Goal: Task Accomplishment & Management: Complete application form

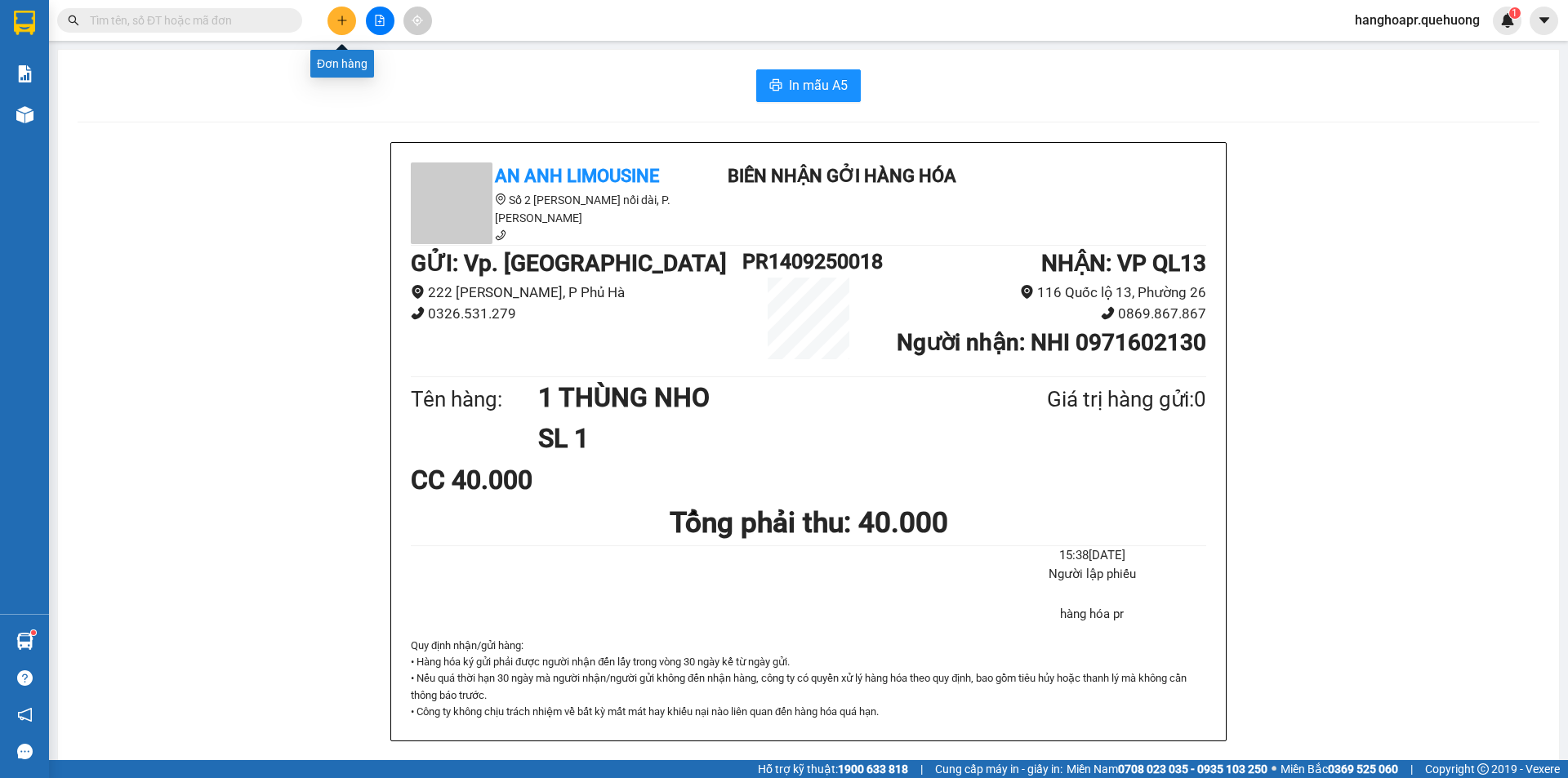
click at [333, 19] on button at bounding box center [341, 20] width 29 height 29
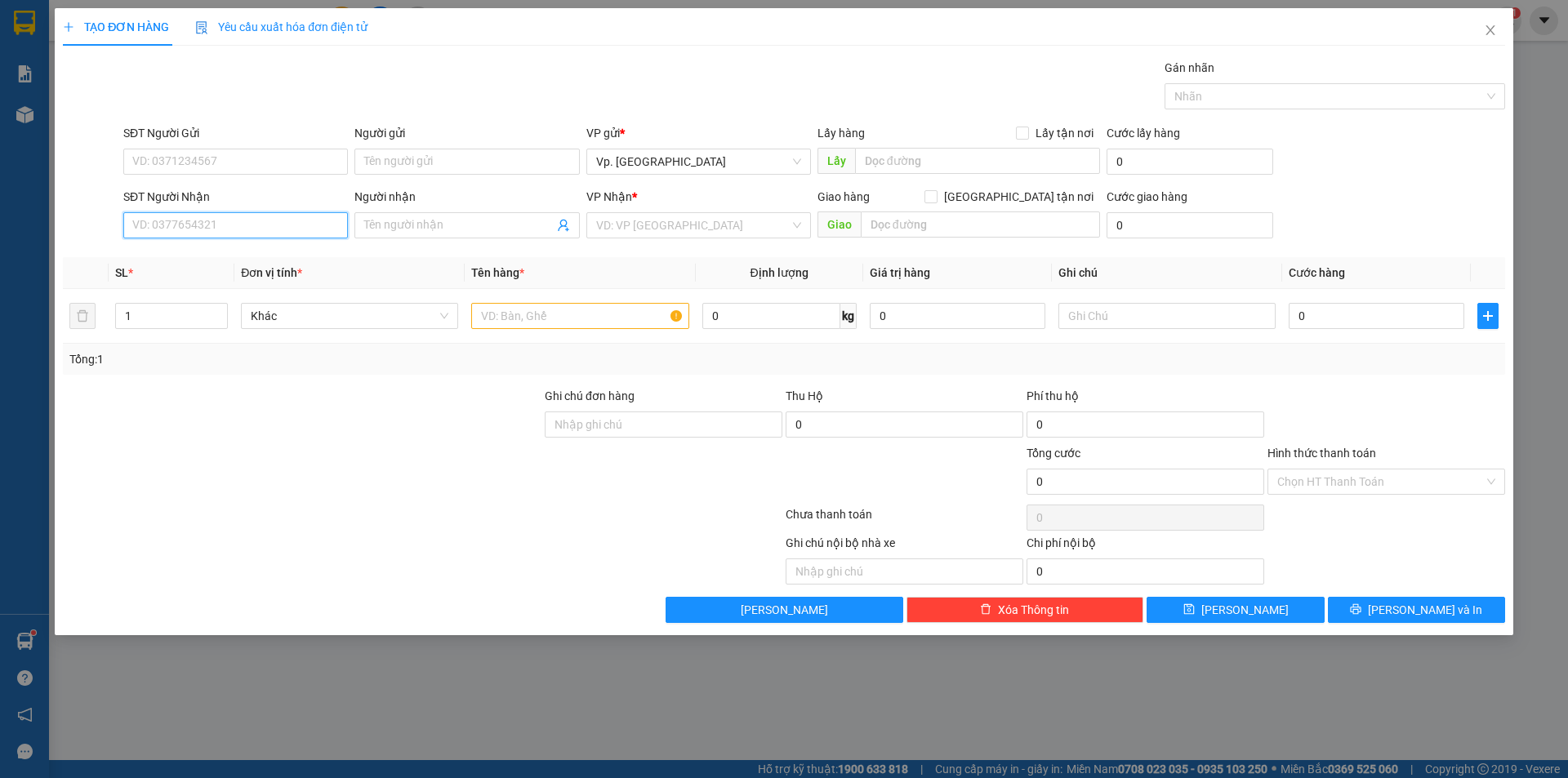
click at [203, 227] on input "SĐT Người Nhận" at bounding box center [235, 226] width 225 height 26
click at [1492, 32] on icon "close" at bounding box center [1490, 30] width 13 height 13
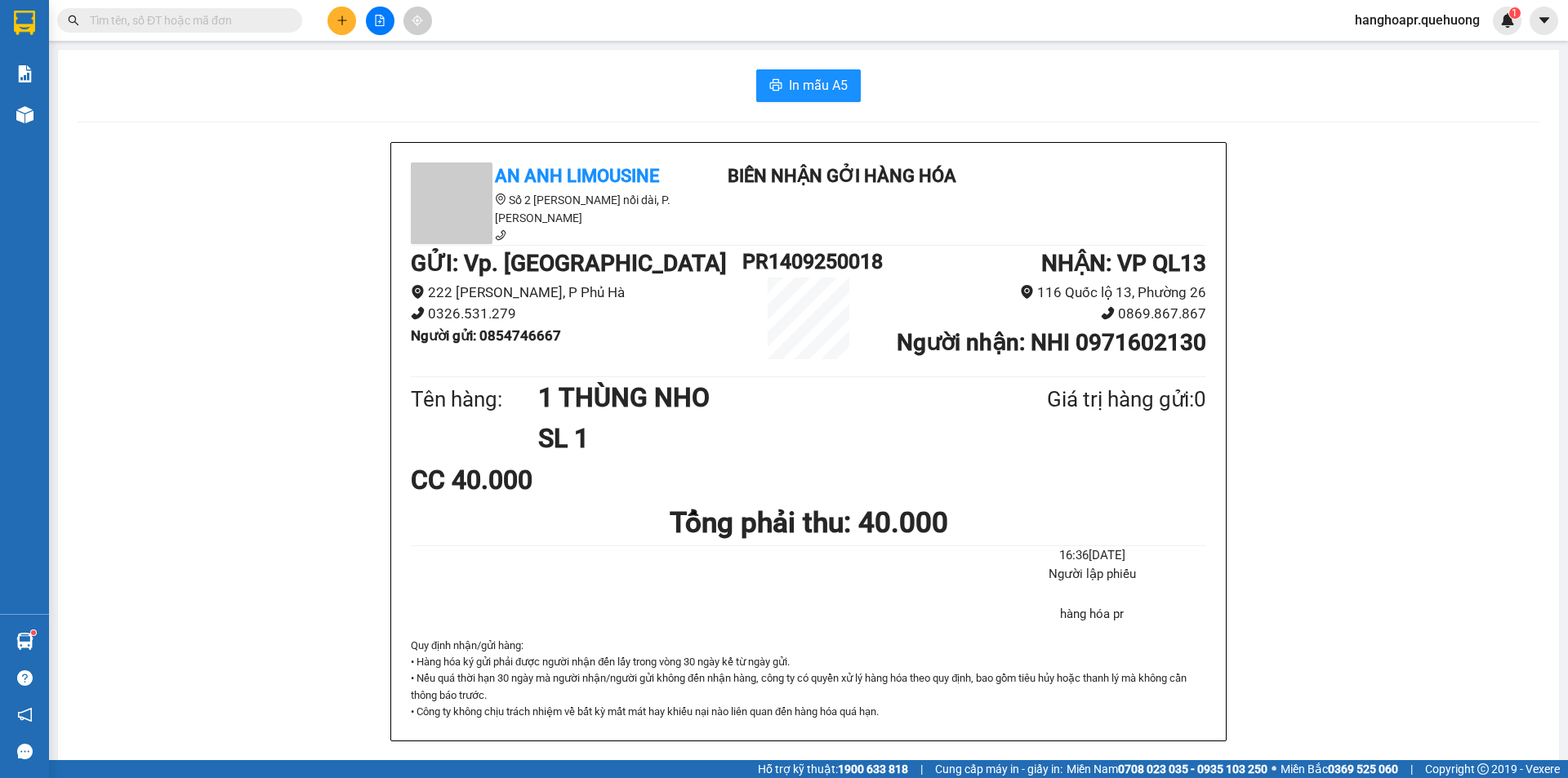
click at [1436, 17] on span "hanghoapr.quehuong" at bounding box center [1417, 19] width 151 height 20
click at [1422, 64] on li "Đổi mật khẩu" at bounding box center [1416, 77] width 153 height 26
click at [1390, 27] on span "hanghoapr.quehuong" at bounding box center [1417, 19] width 151 height 20
click at [1401, 48] on span "Đăng xuất" at bounding box center [1424, 51] width 117 height 18
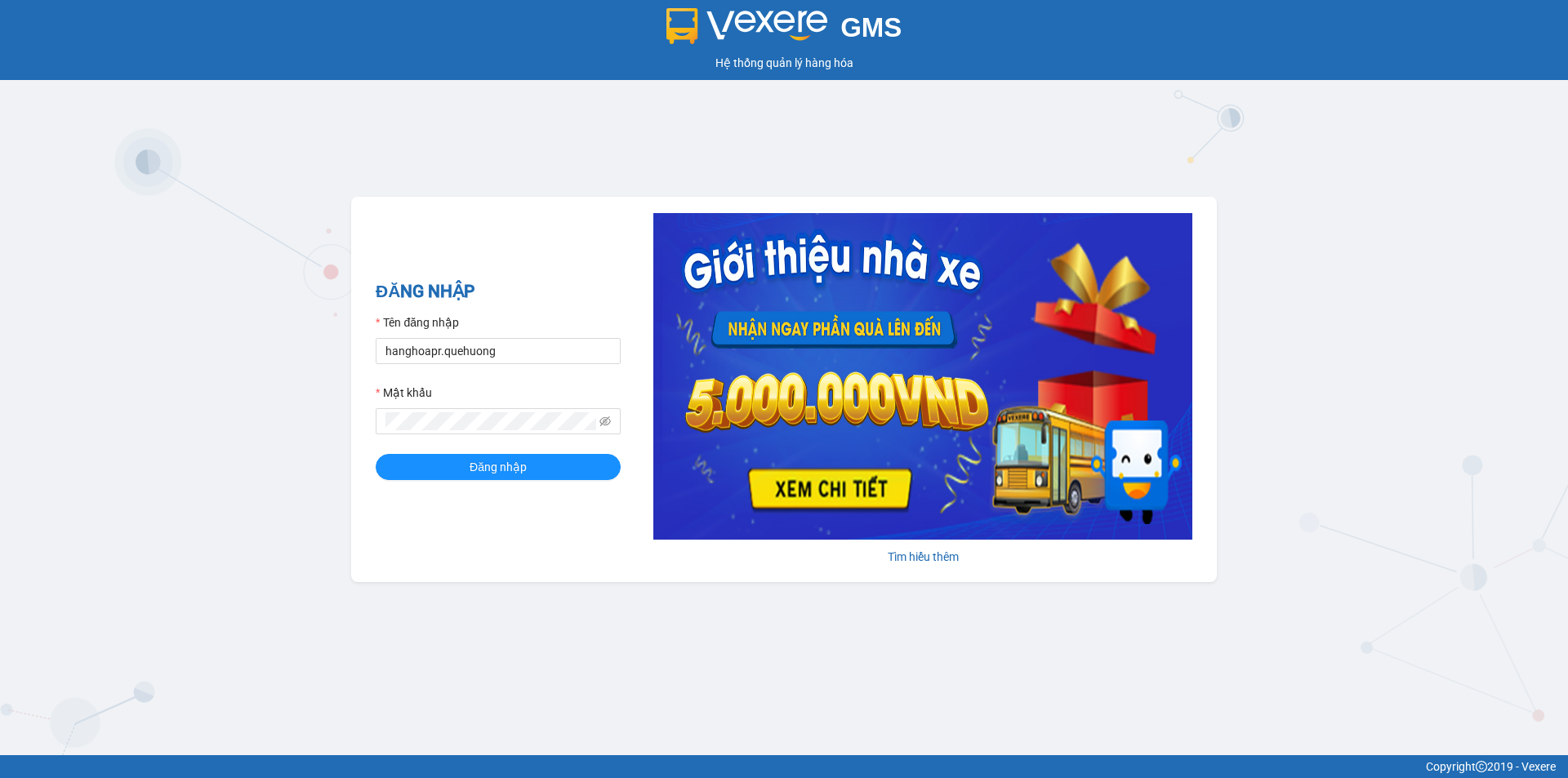
click at [536, 323] on div "Tên đăng nhập" at bounding box center [498, 326] width 245 height 25
click at [534, 339] on div "Tên đăng nhập hanghoapr.quehuong" at bounding box center [498, 339] width 245 height 51
click at [510, 362] on input "hanghoapr.quehuong" at bounding box center [498, 351] width 245 height 26
type input "huyentongdai.quehuong"
click at [515, 459] on span "Đăng nhập" at bounding box center [498, 467] width 57 height 18
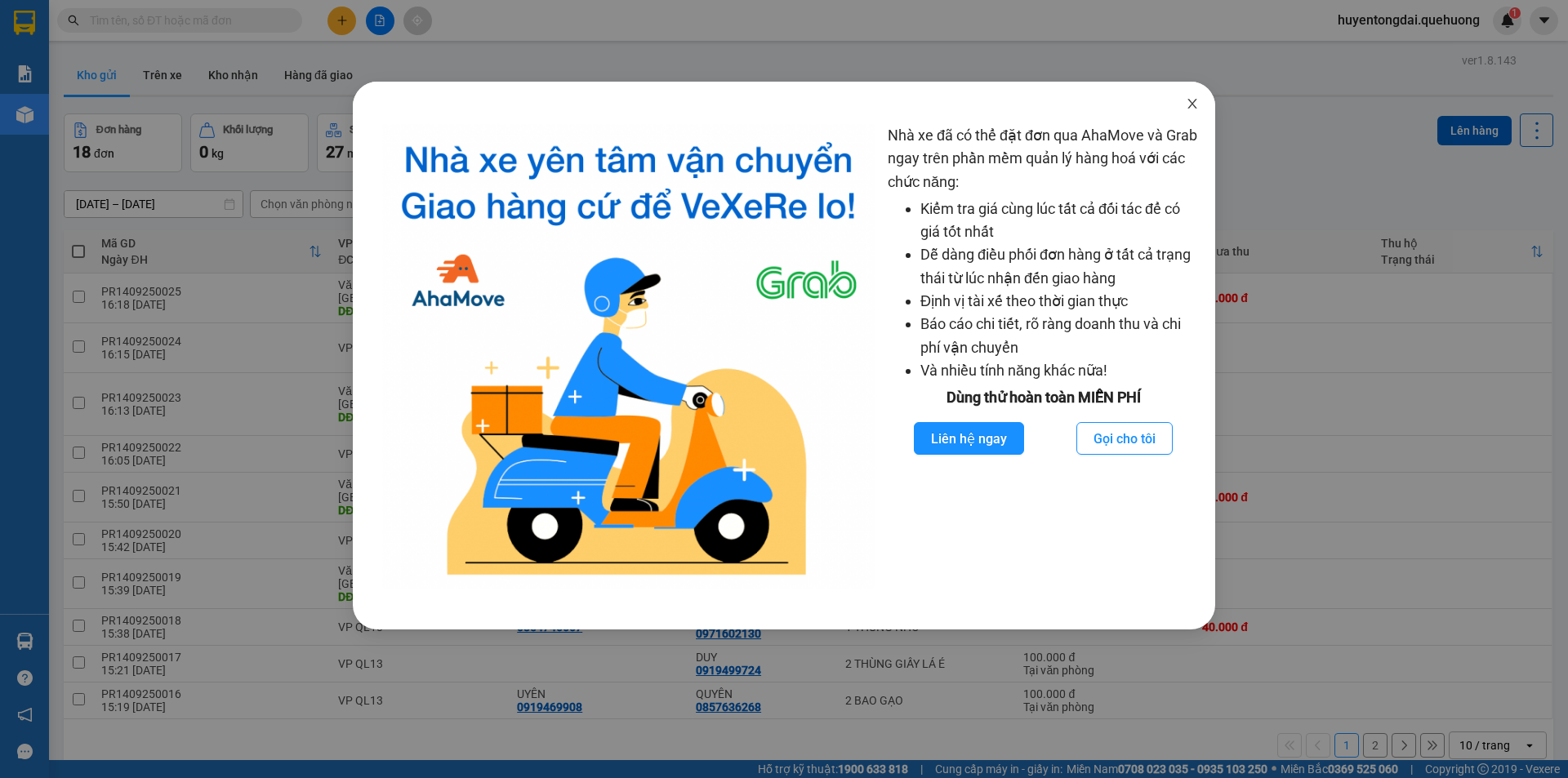
click at [1188, 101] on icon "close" at bounding box center [1192, 103] width 9 height 10
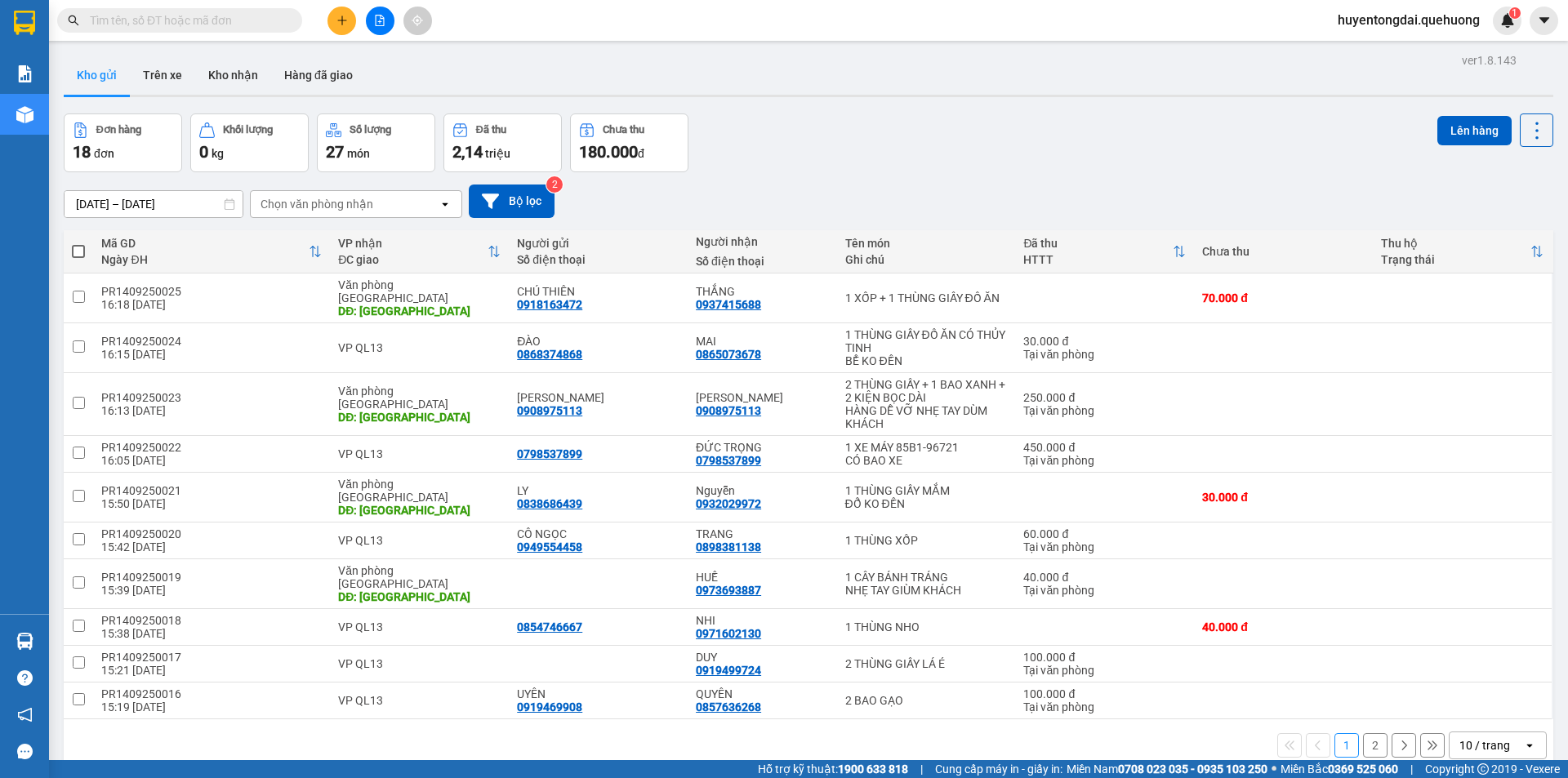
click at [348, 19] on button at bounding box center [341, 20] width 29 height 29
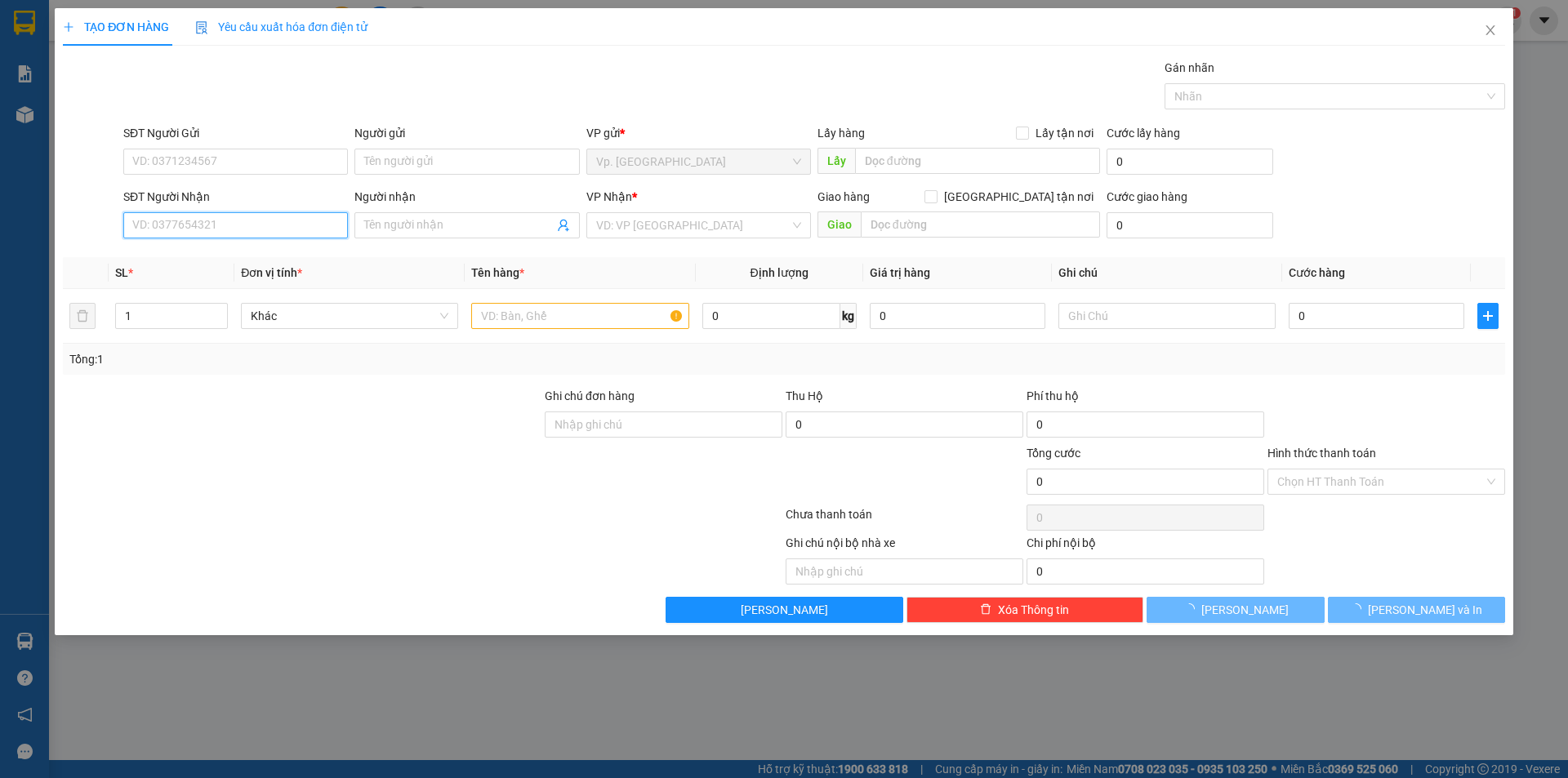
click at [236, 218] on input "SĐT Người Nhận" at bounding box center [235, 226] width 225 height 26
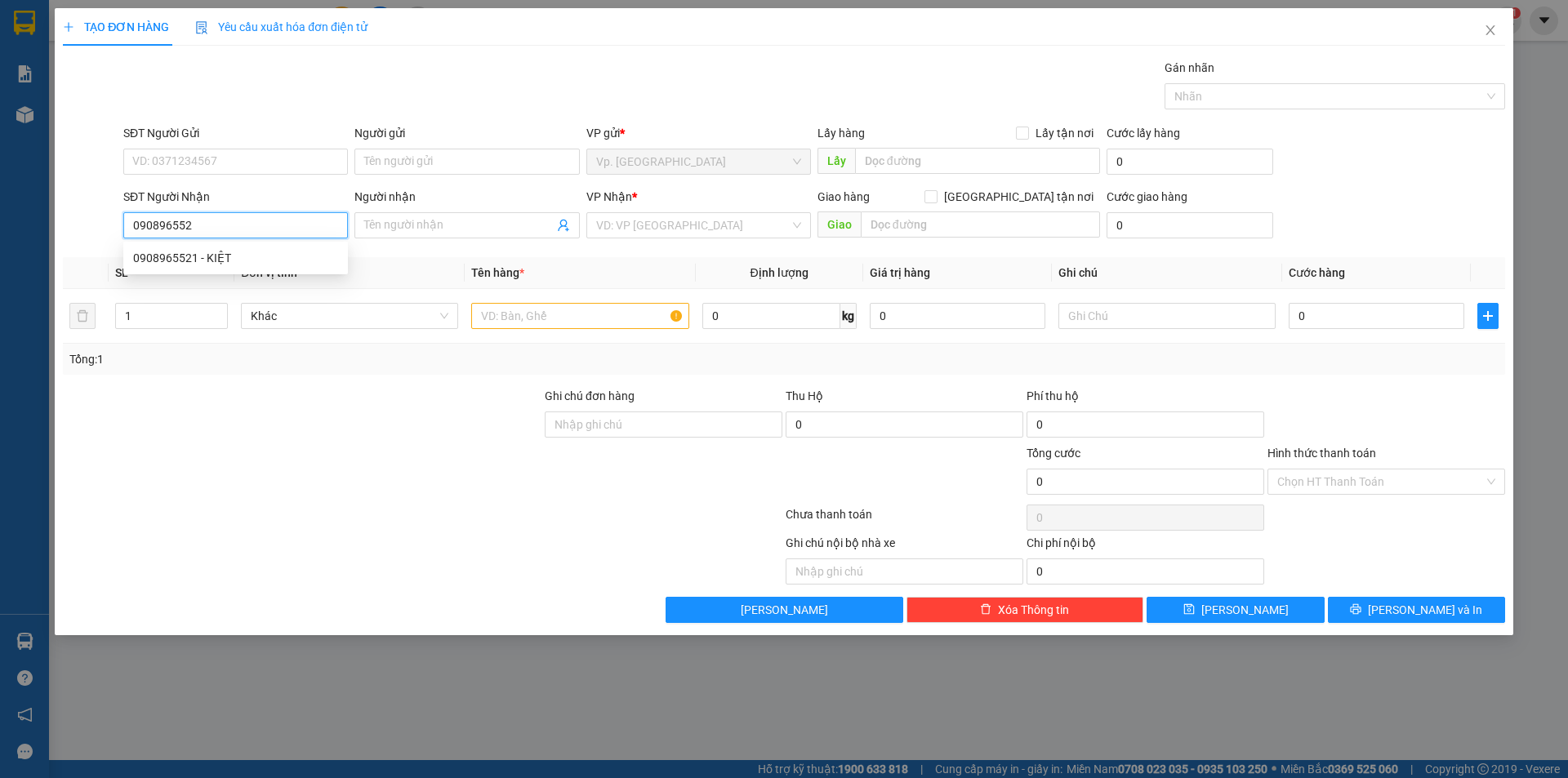
type input "0908965521"
click at [225, 263] on div "0908965521 - KIỆT" at bounding box center [235, 258] width 205 height 18
type input "KIỆT"
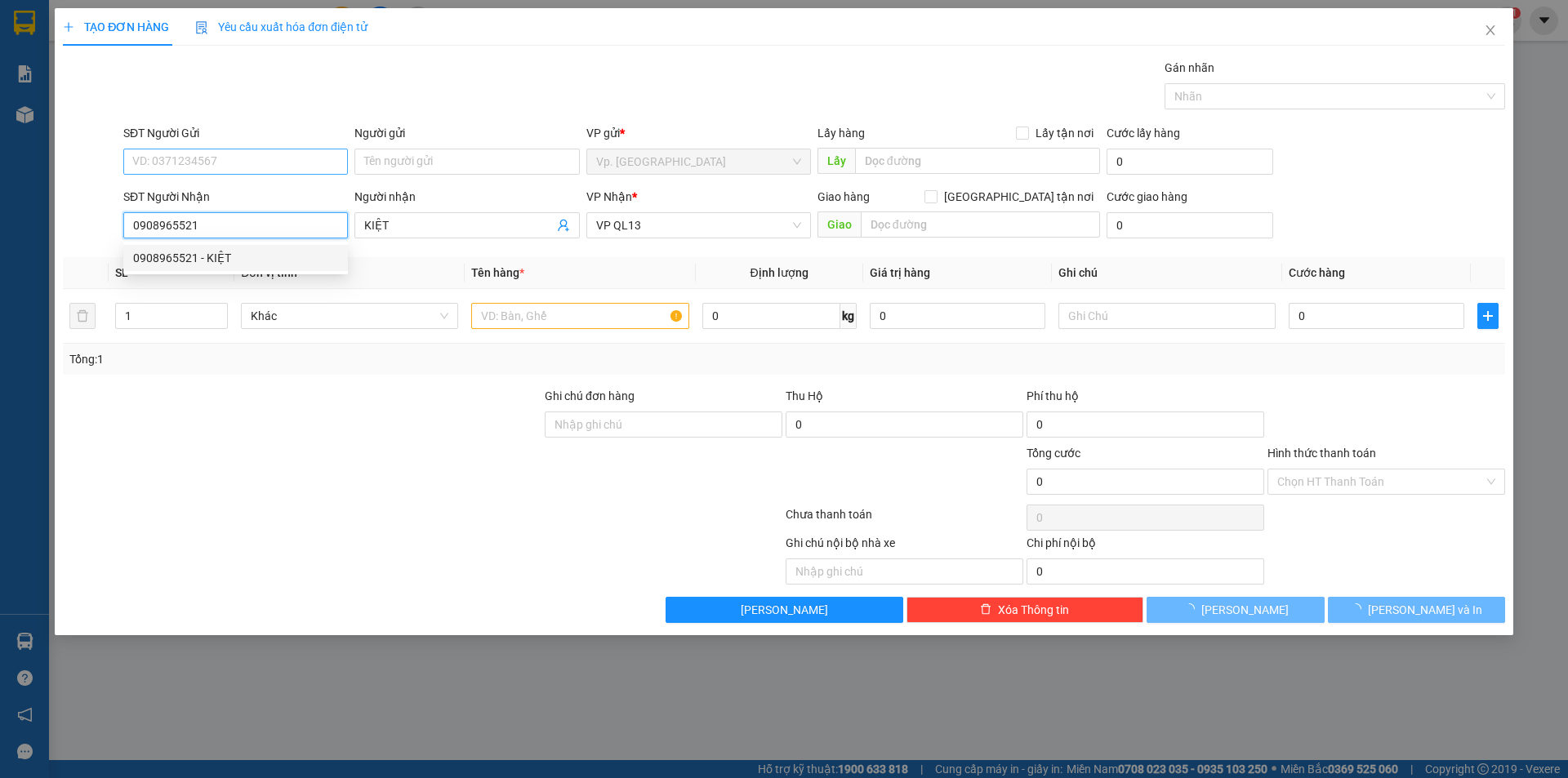
type input "70.000"
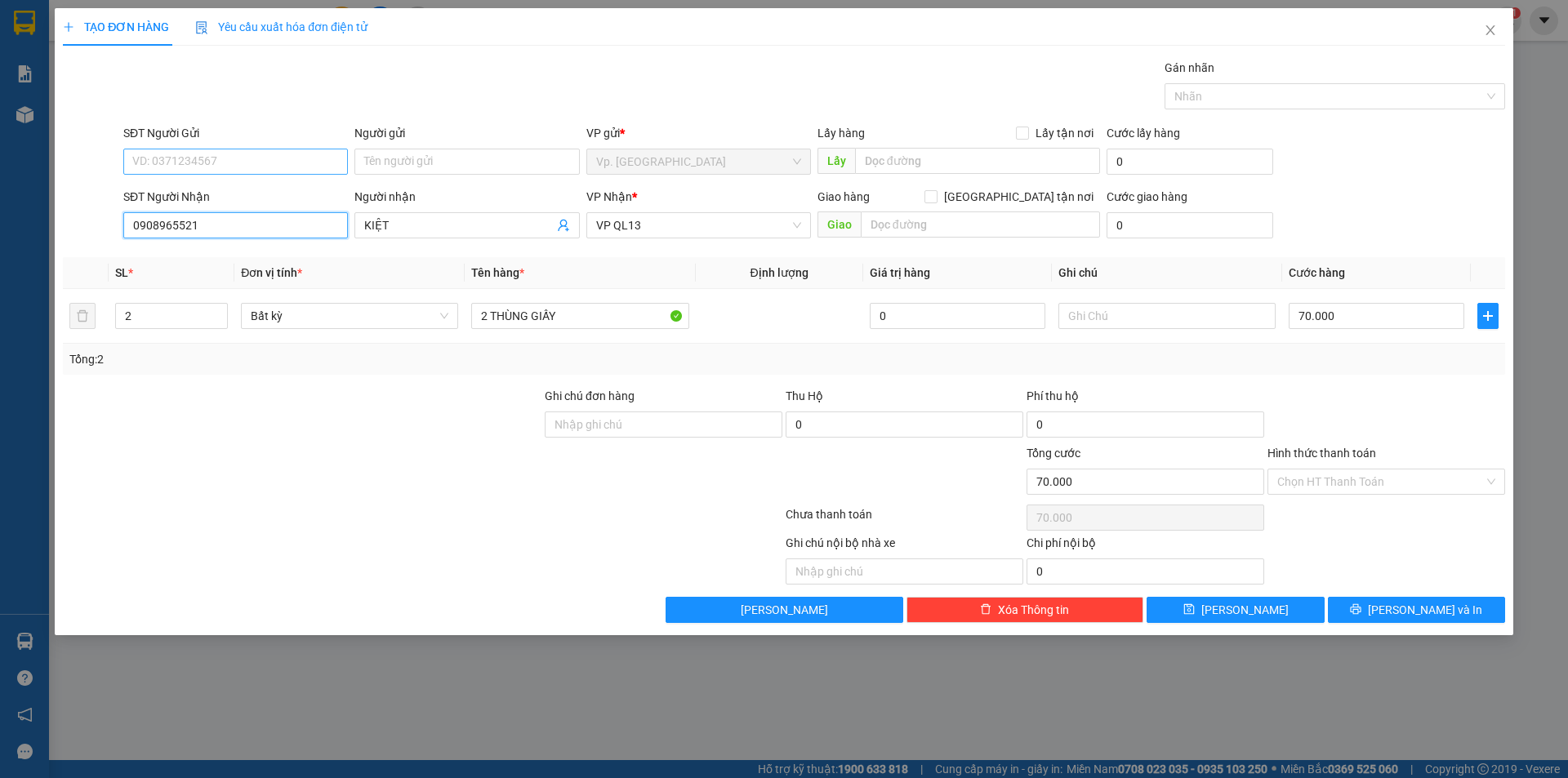
type input "0908965521"
click at [225, 154] on input "SĐT Người Gửi" at bounding box center [235, 162] width 225 height 26
type input "0358045936"
click at [410, 160] on input "Người gửi" at bounding box center [466, 162] width 225 height 26
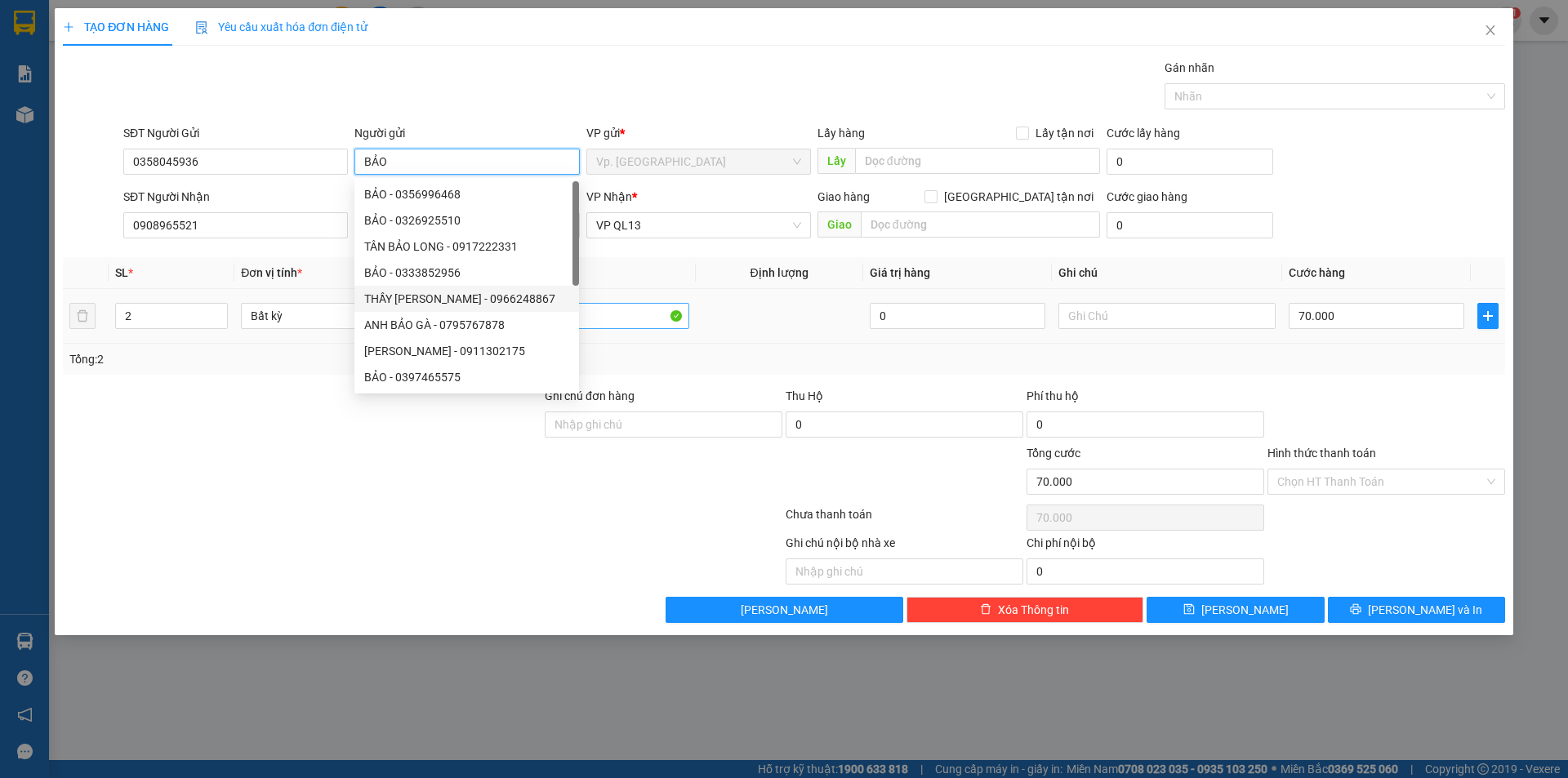
type input "BẢO"
click at [596, 312] on input "2 THÙNG GIẤY" at bounding box center [580, 316] width 217 height 26
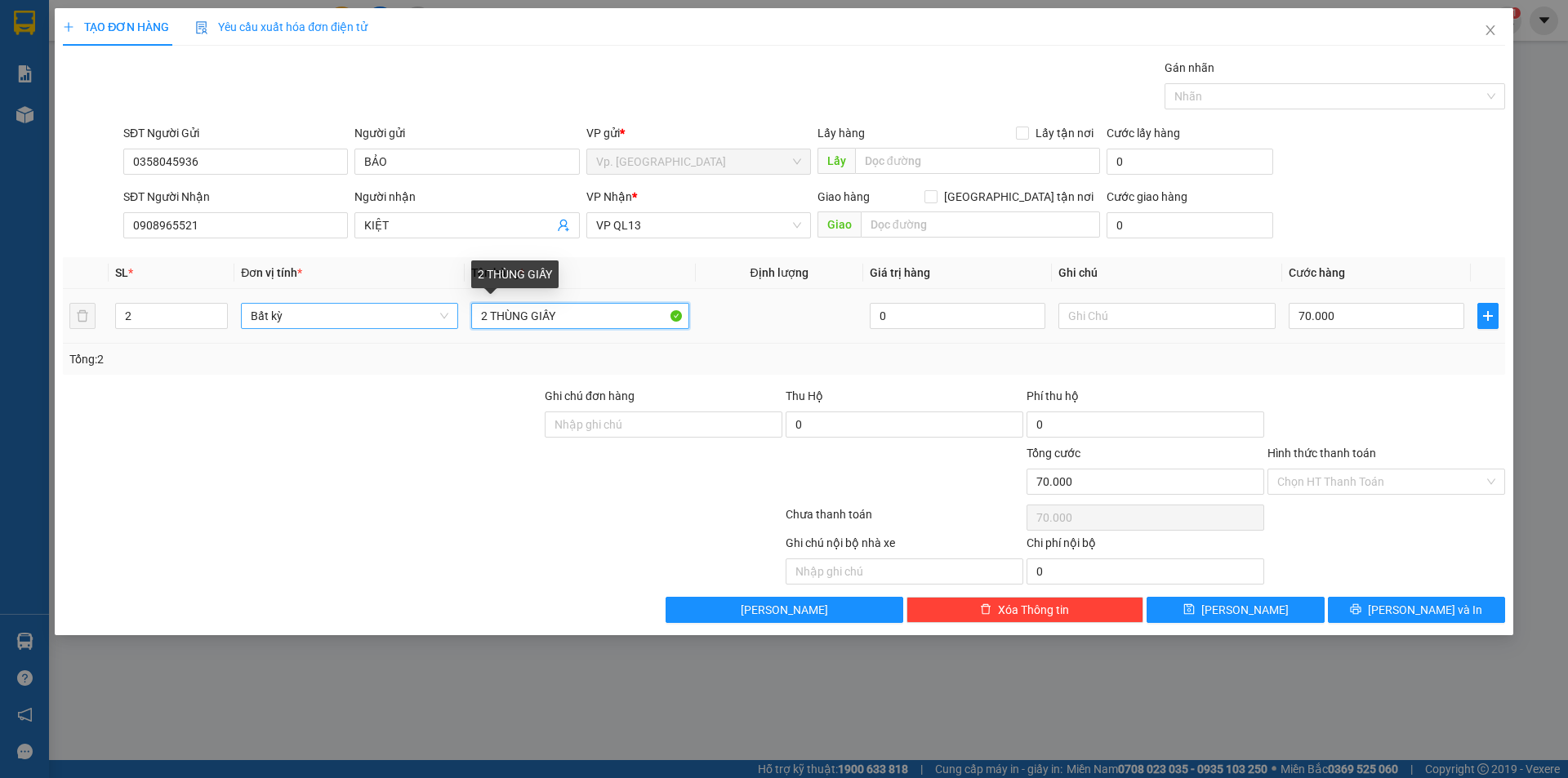
drag, startPoint x: 596, startPoint y: 312, endPoint x: 362, endPoint y: 318, distance: 234.1
click at [362, 318] on tr "2 Bất kỳ 2 THÙNG GIẤY 0 70.000" at bounding box center [784, 316] width 1442 height 55
type input "1 HỘP ĐỎ"
drag, startPoint x: 130, startPoint y: 311, endPoint x: 108, endPoint y: 312, distance: 22.0
click at [108, 312] on td "2" at bounding box center [172, 316] width 126 height 55
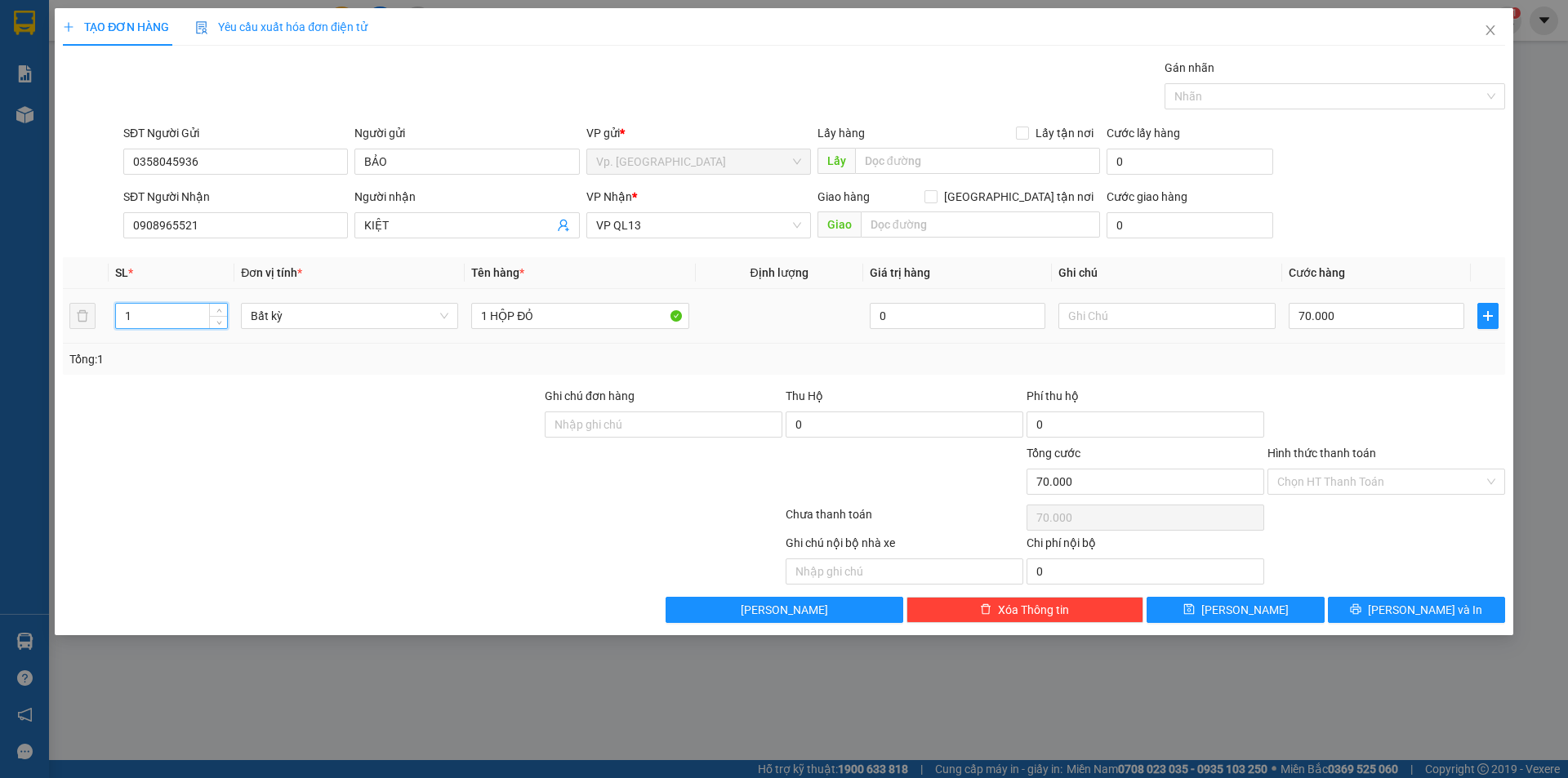
type input "1"
click at [1348, 331] on div "70.000" at bounding box center [1376, 316] width 176 height 32
click at [1358, 321] on input "70.000" at bounding box center [1376, 316] width 176 height 26
type input "0"
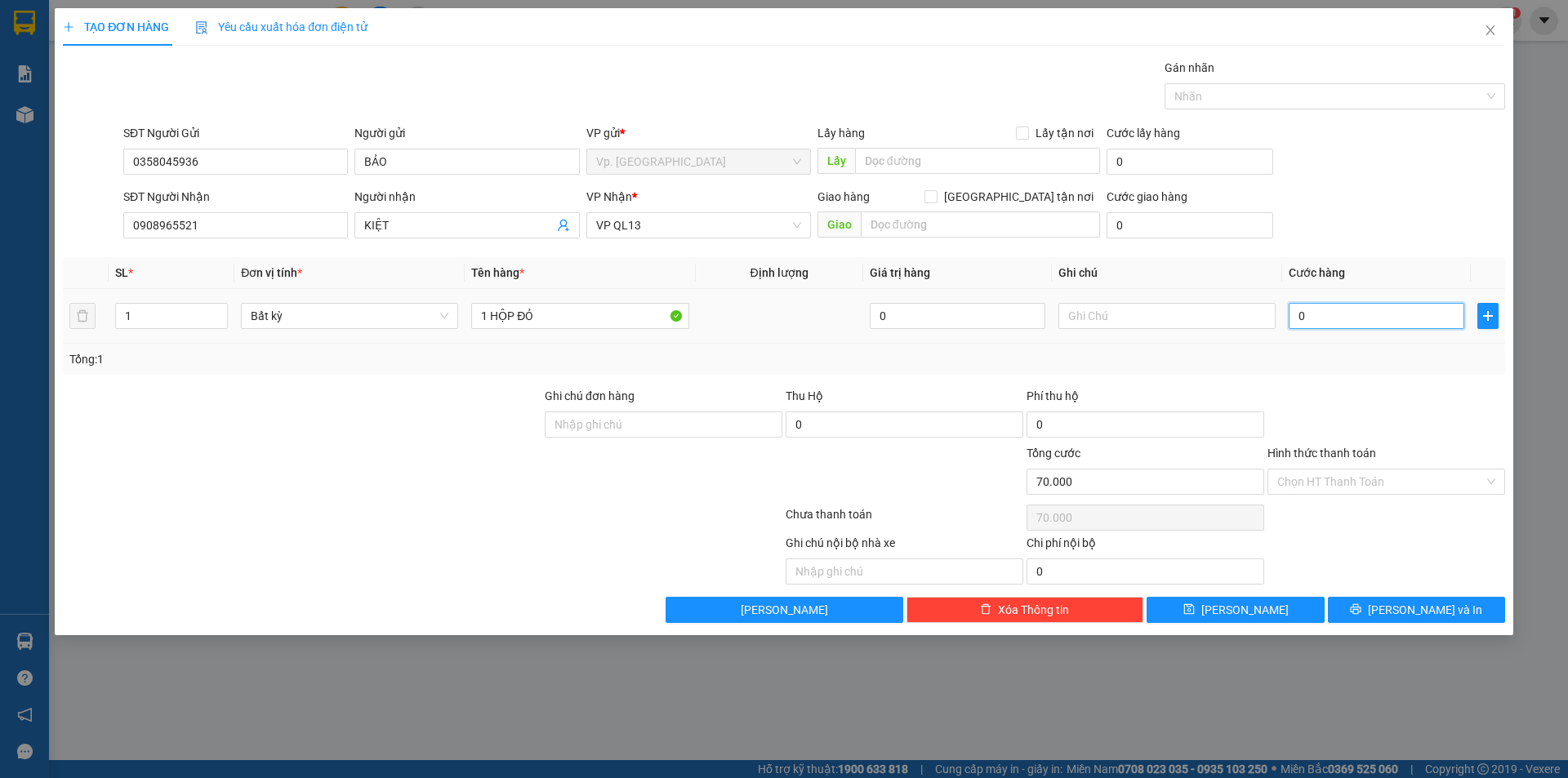
type input "0"
click at [1358, 320] on input "0" at bounding box center [1376, 316] width 176 height 26
type input "3"
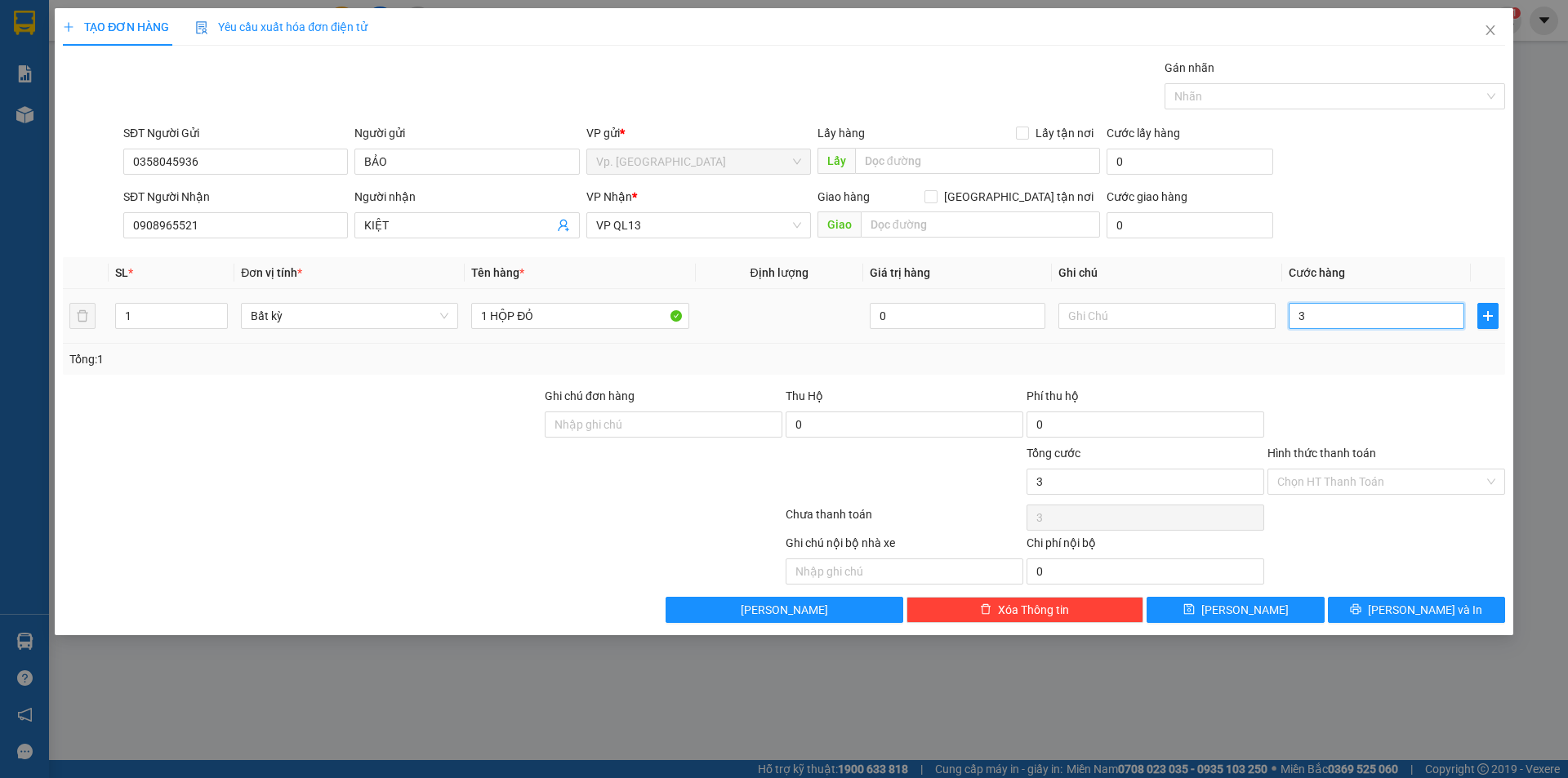
type input "30"
type input "30.000"
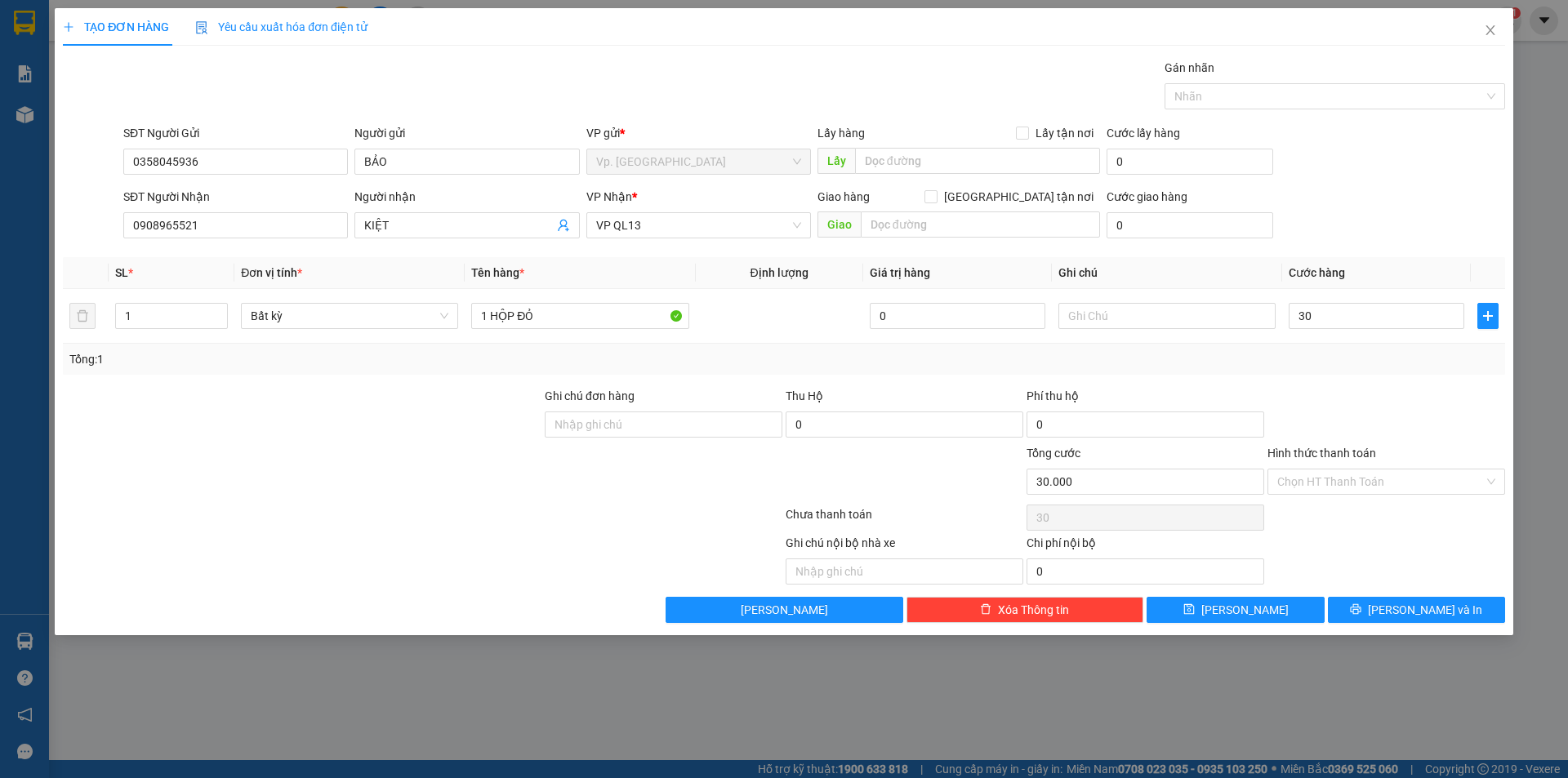
type input "30.000"
click at [1324, 374] on div "Tổng: 1" at bounding box center [784, 359] width 1442 height 31
click at [1338, 486] on input "Hình thức thanh toán" at bounding box center [1381, 482] width 206 height 25
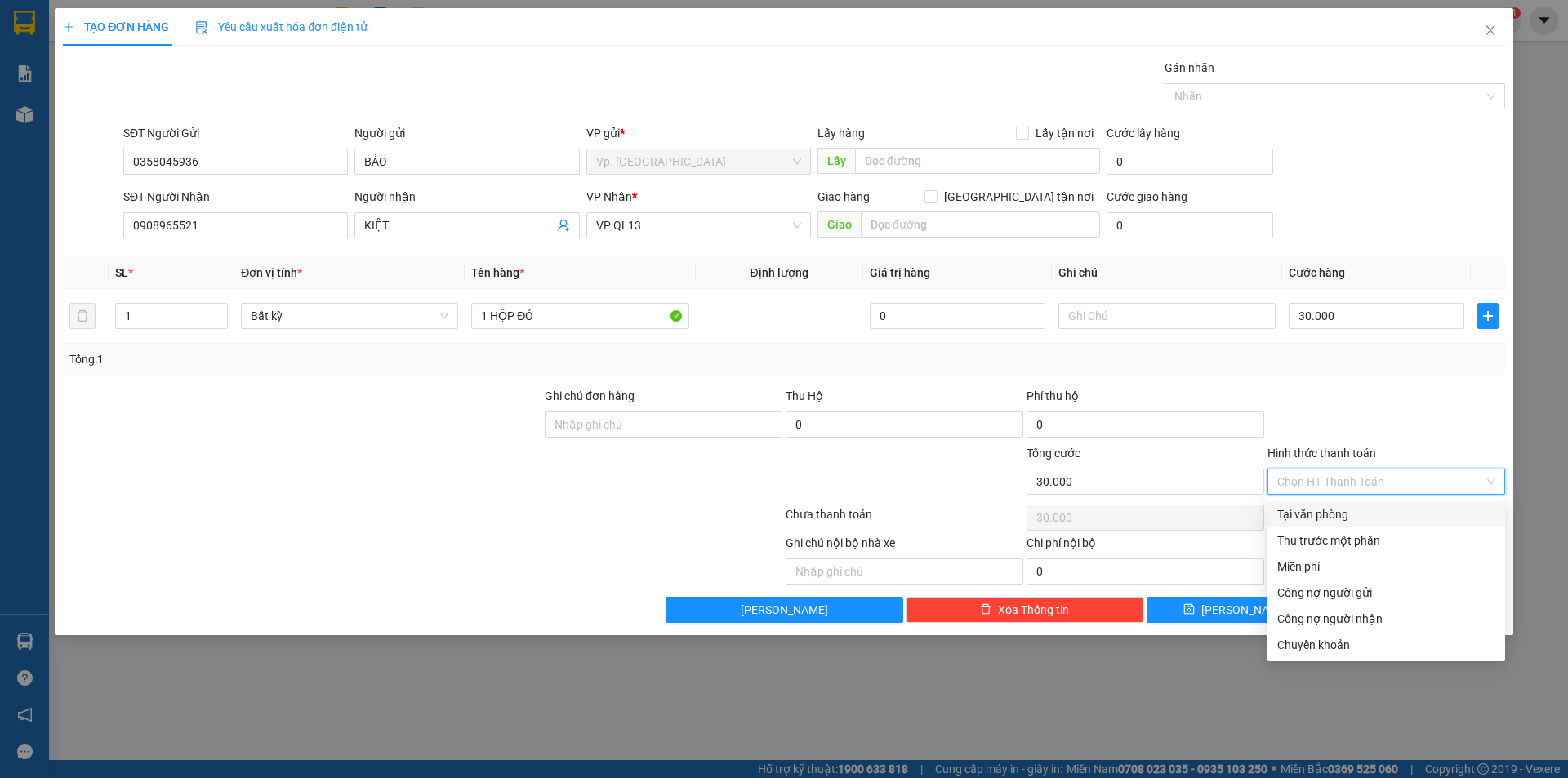
click at [1328, 502] on div "Tại văn phòng" at bounding box center [1386, 515] width 238 height 26
type input "0"
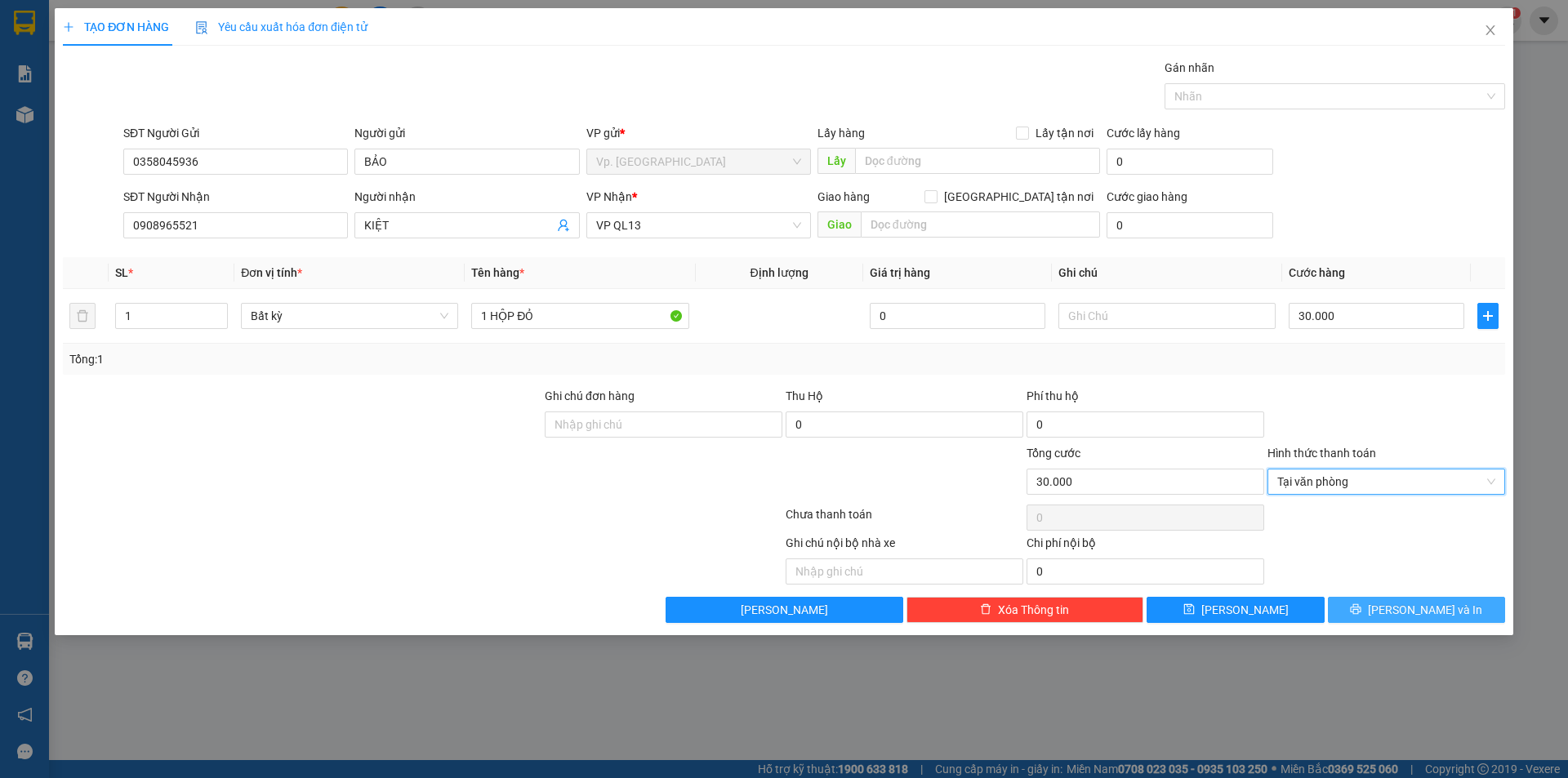
click at [1362, 606] on button "[PERSON_NAME] và In" at bounding box center [1417, 610] width 178 height 26
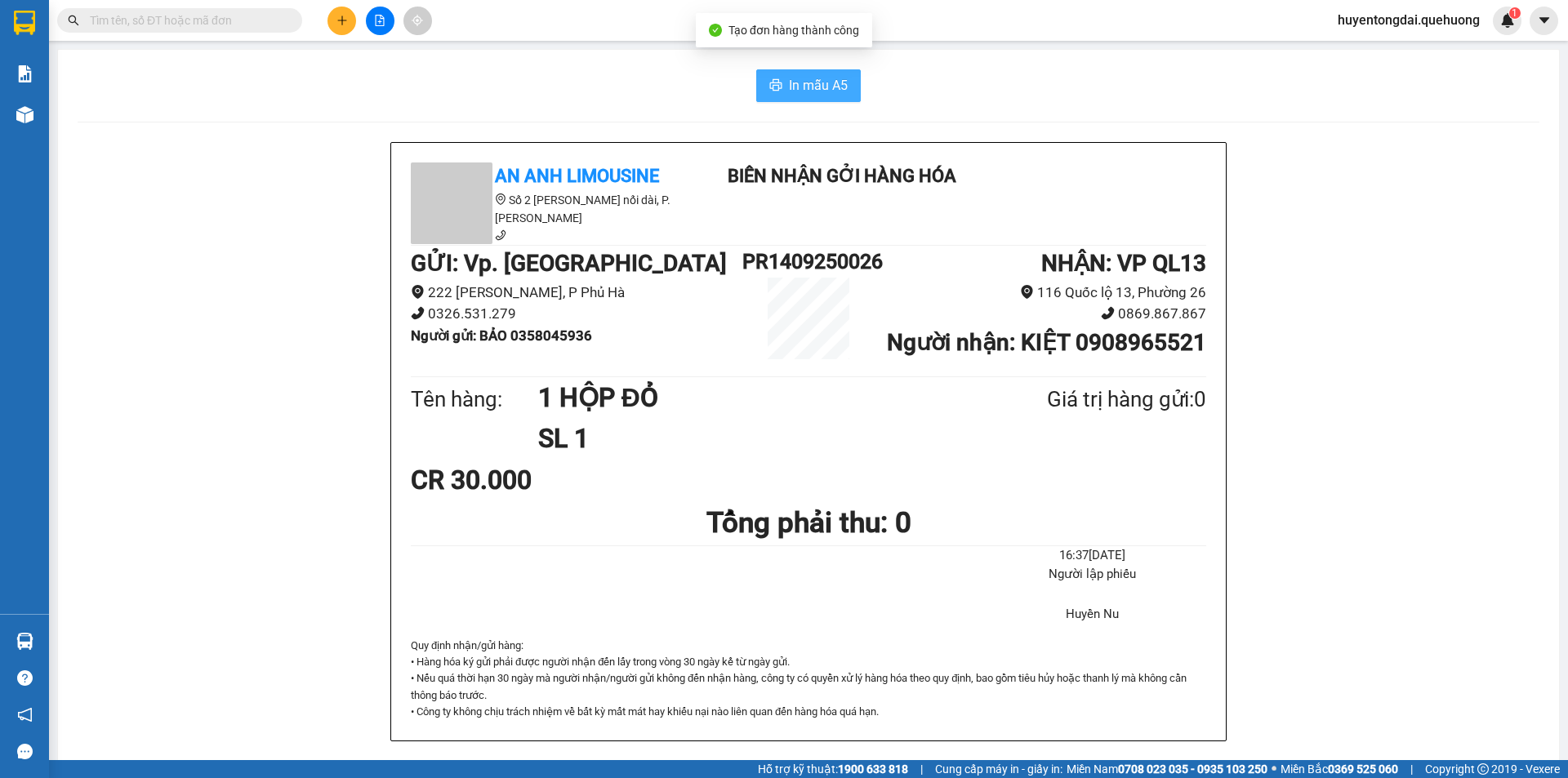
click at [791, 76] on span "In mẫu A5" at bounding box center [818, 85] width 59 height 20
